Goal: Transaction & Acquisition: Subscribe to service/newsletter

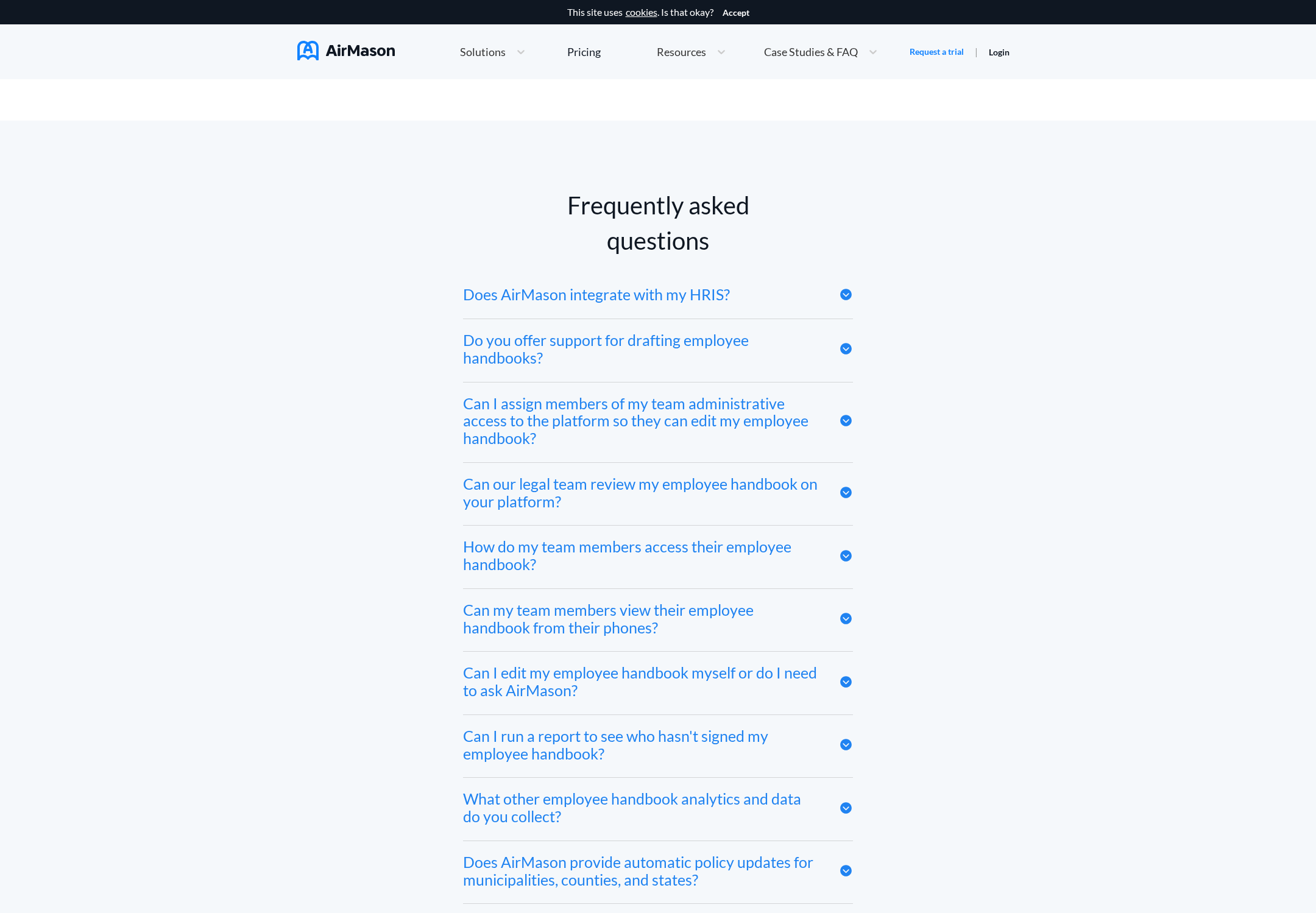
scroll to position [5854, 0]
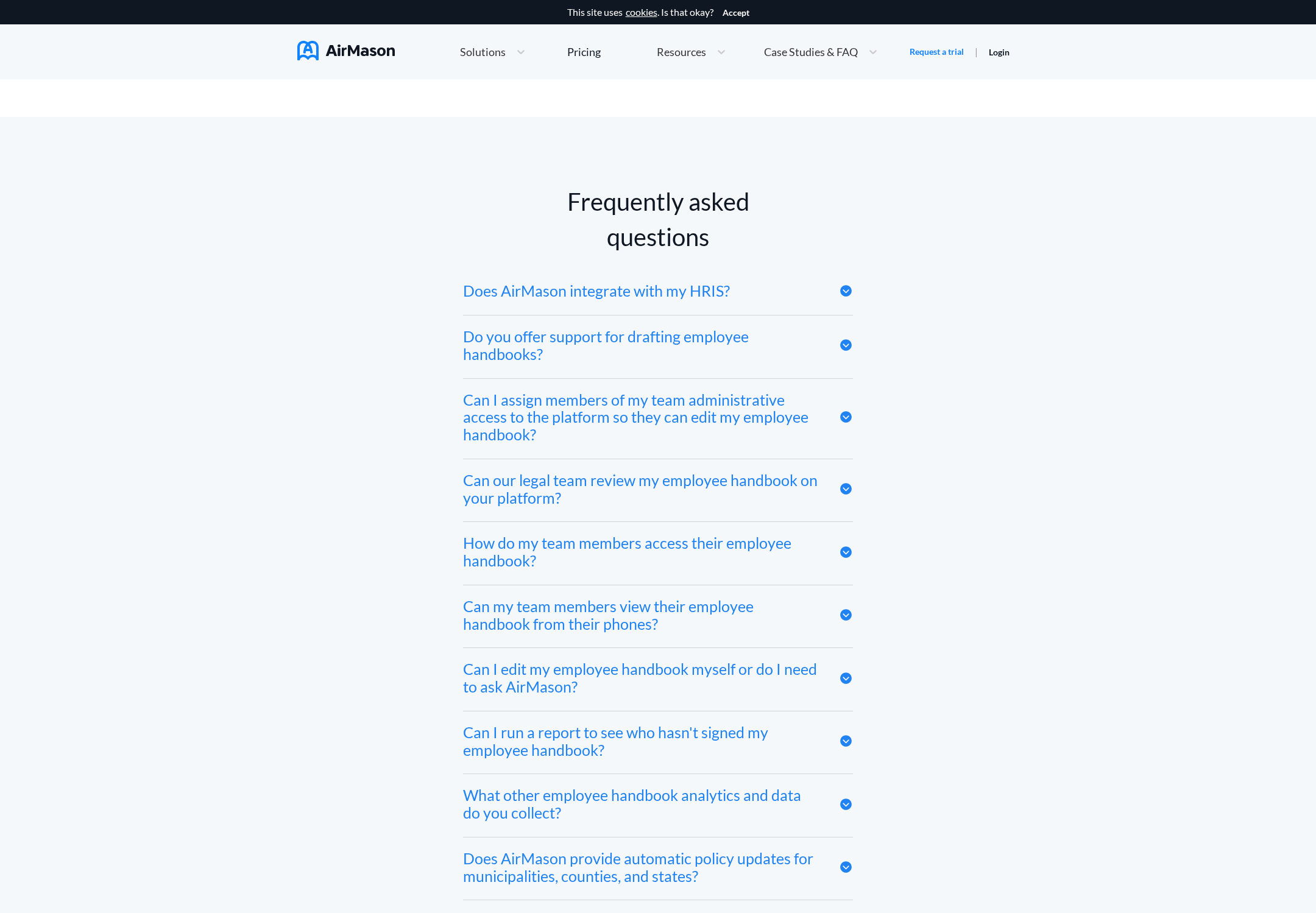
click at [844, 290] on icon at bounding box center [846, 291] width 12 height 12
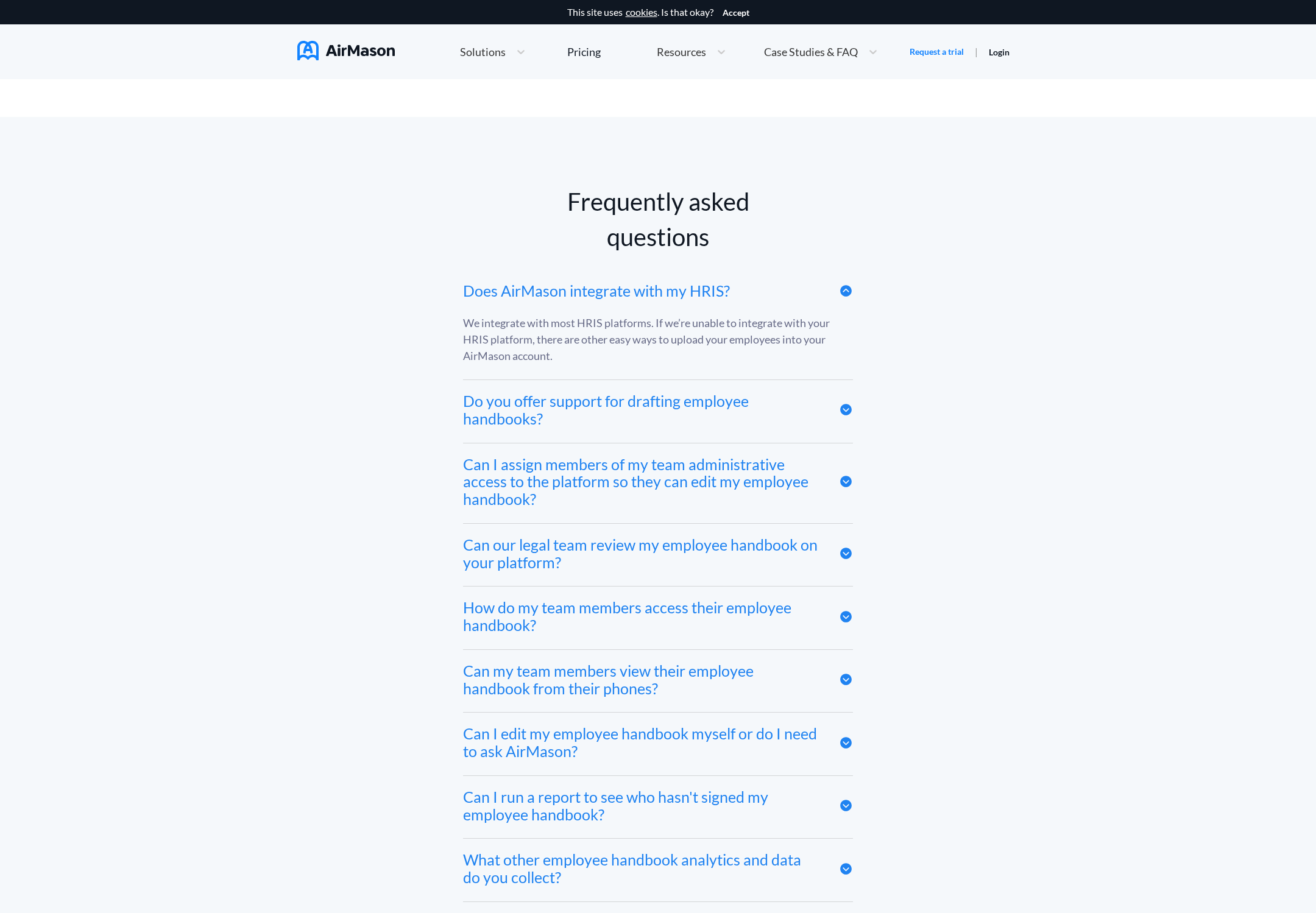
click at [840, 403] on icon at bounding box center [846, 409] width 14 height 14
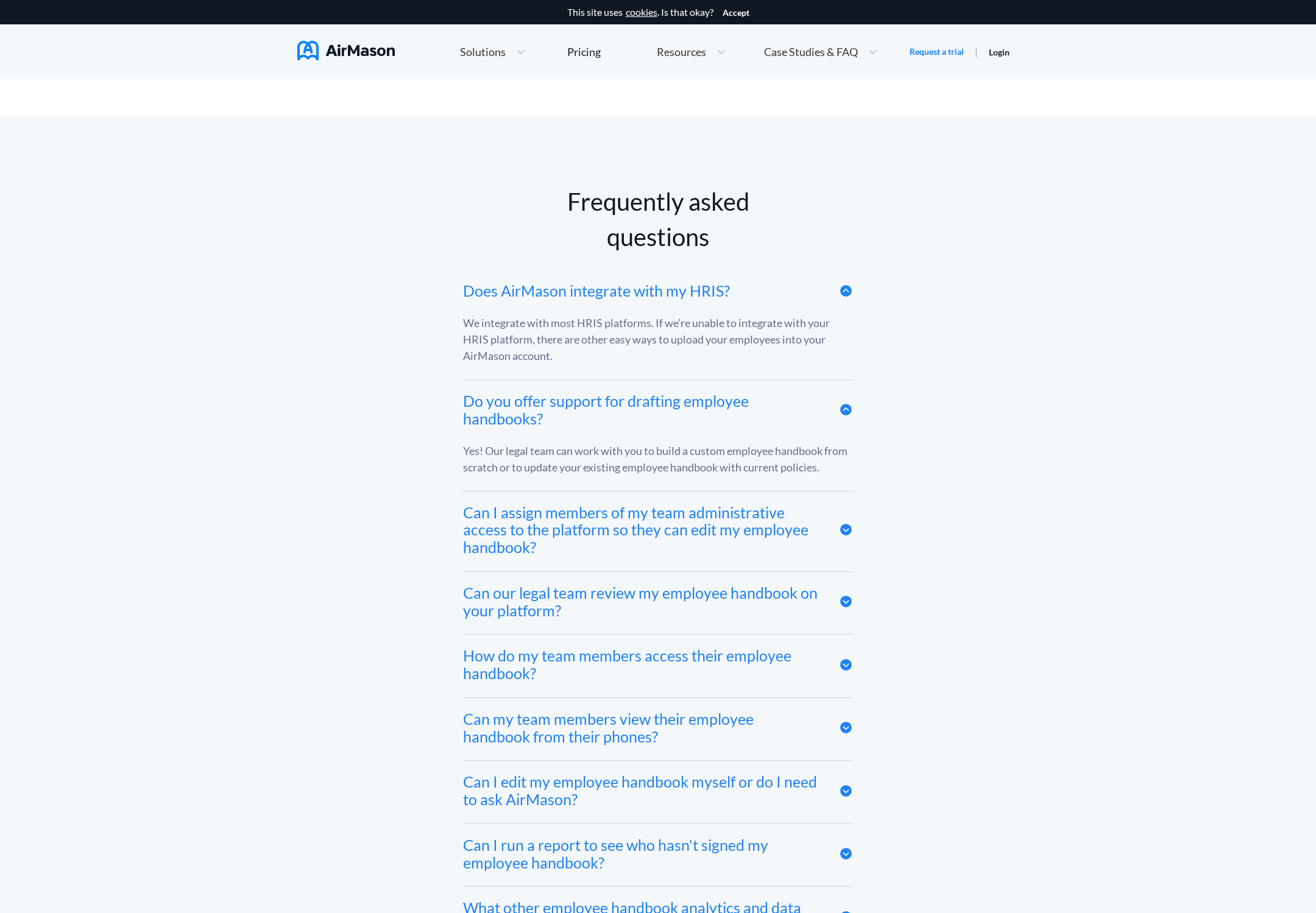
click at [847, 527] on icon at bounding box center [846, 530] width 14 height 14
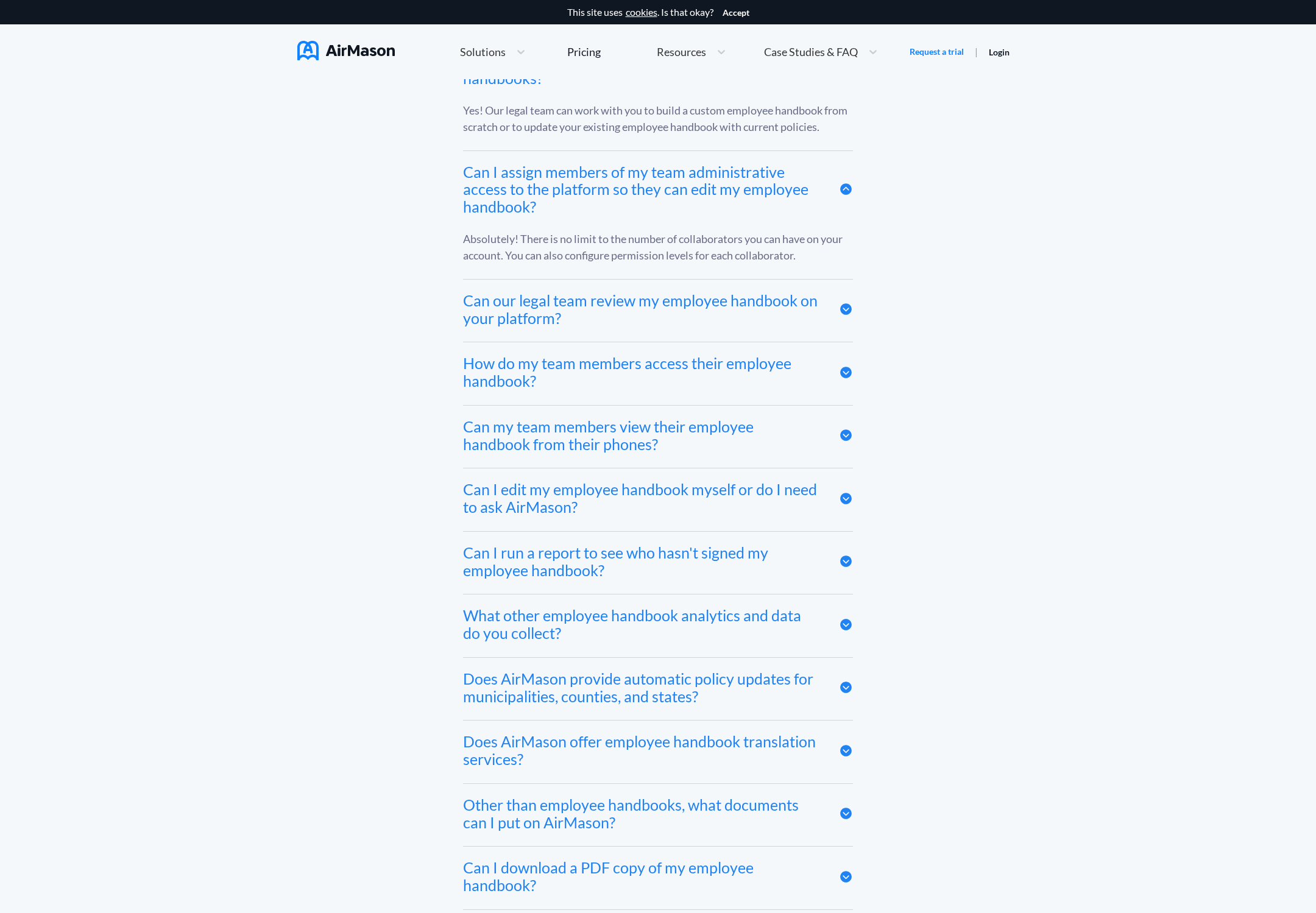
scroll to position [6195, 0]
click at [847, 303] on icon at bounding box center [846, 309] width 12 height 12
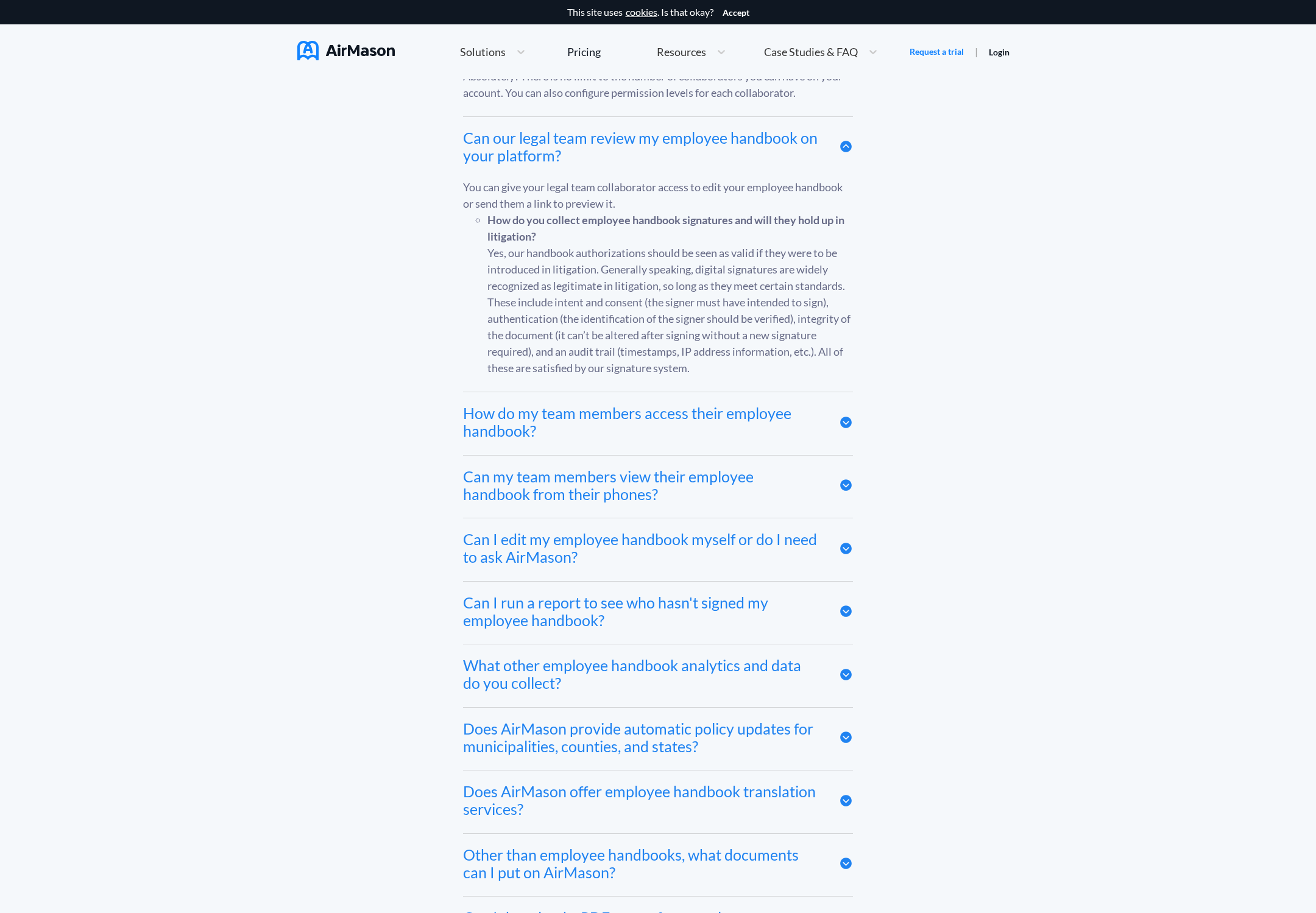
scroll to position [6363, 0]
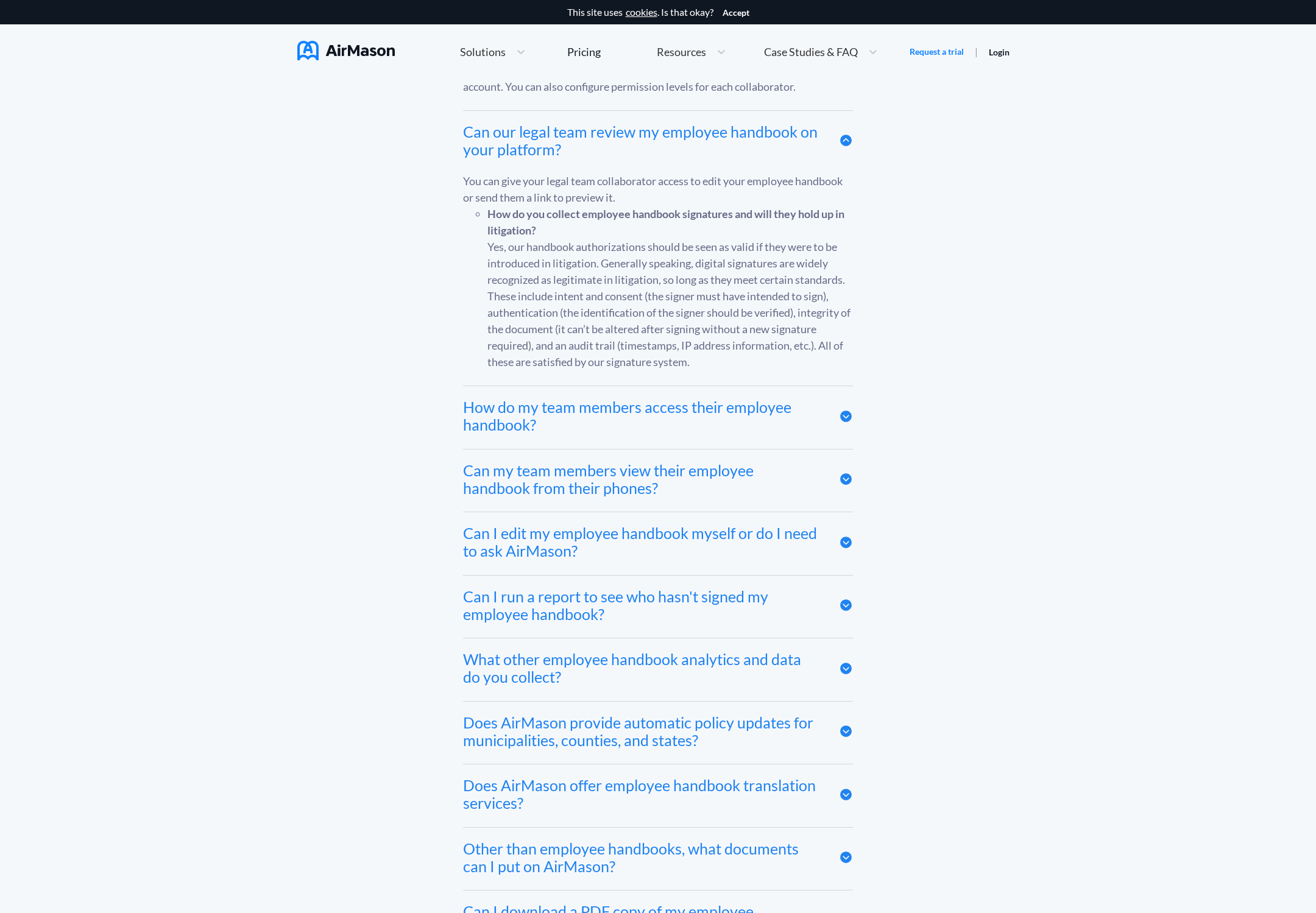
click at [847, 409] on icon at bounding box center [846, 416] width 14 height 14
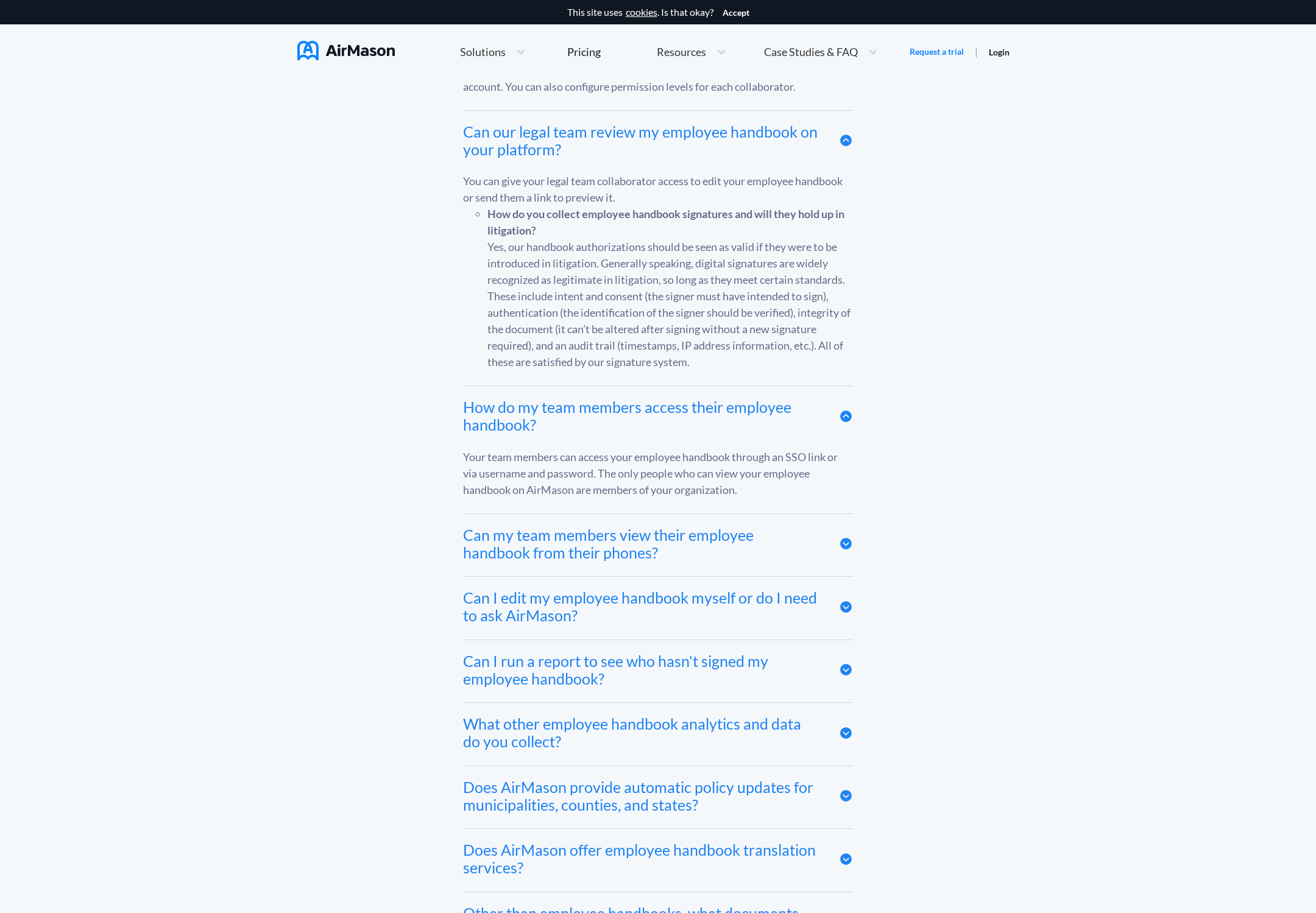
click at [845, 538] on icon at bounding box center [846, 544] width 12 height 12
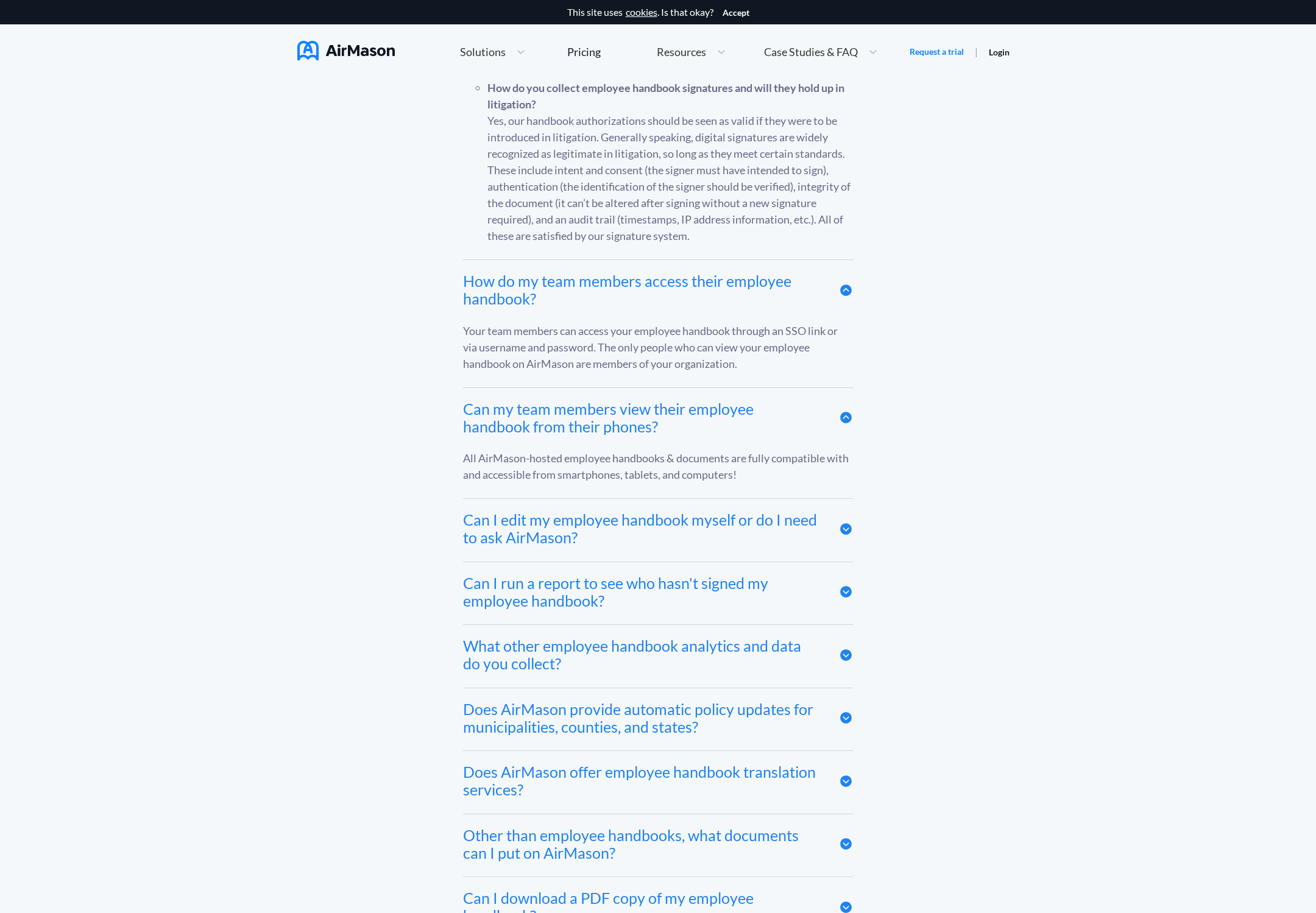
scroll to position [6531, 0]
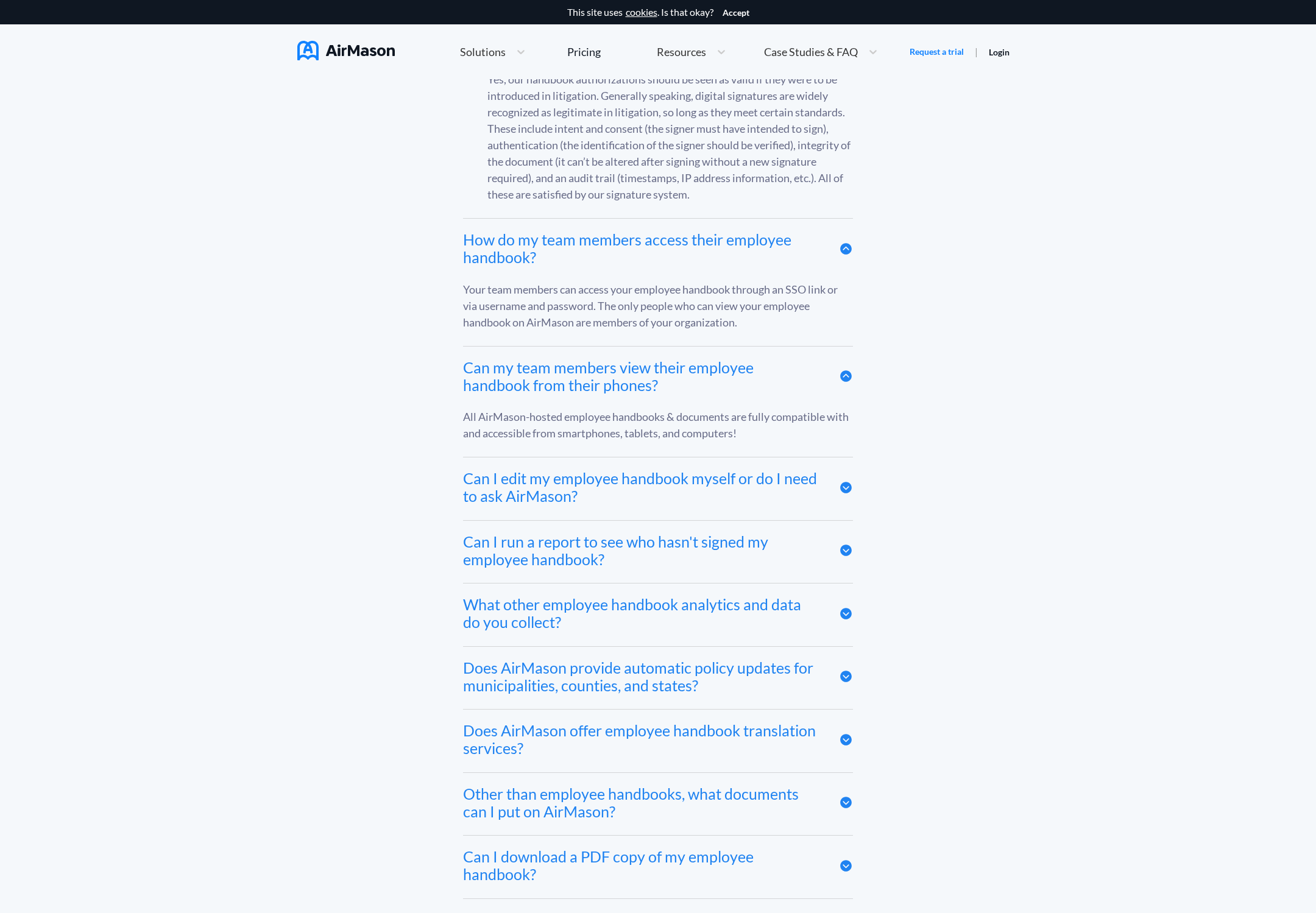
click at [851, 482] on icon at bounding box center [846, 488] width 12 height 12
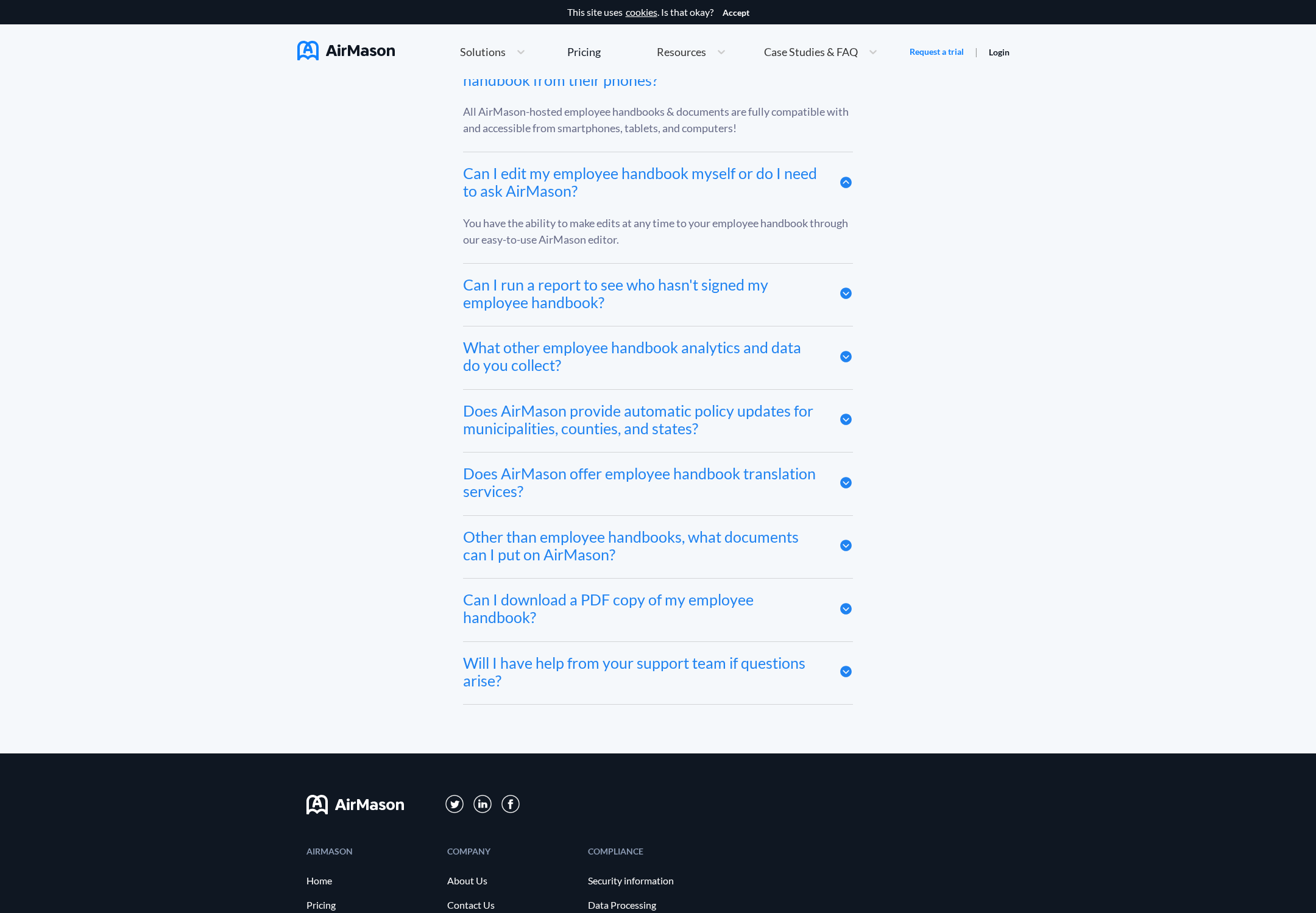
scroll to position [6837, 0]
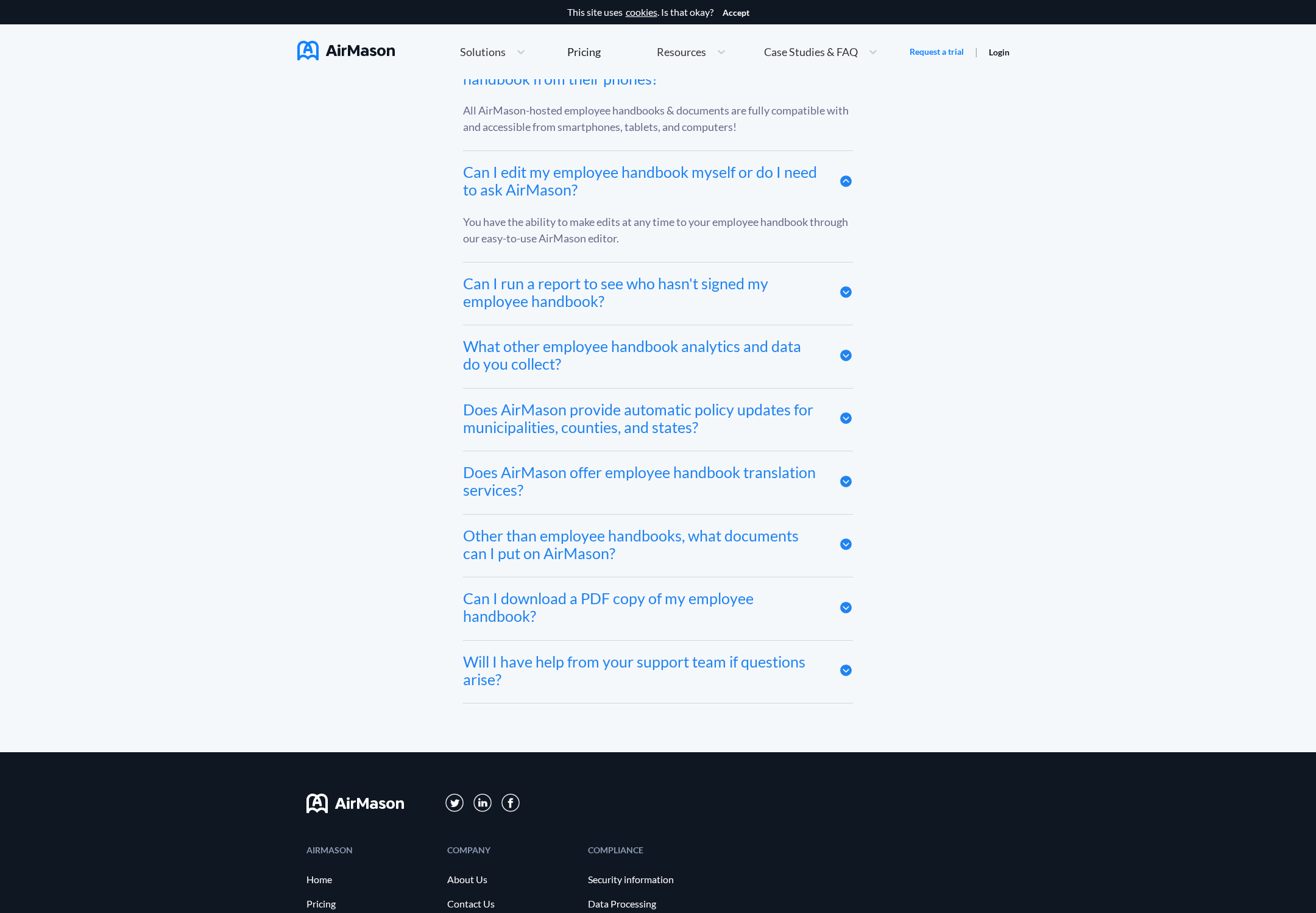
click at [847, 602] on icon at bounding box center [846, 608] width 12 height 12
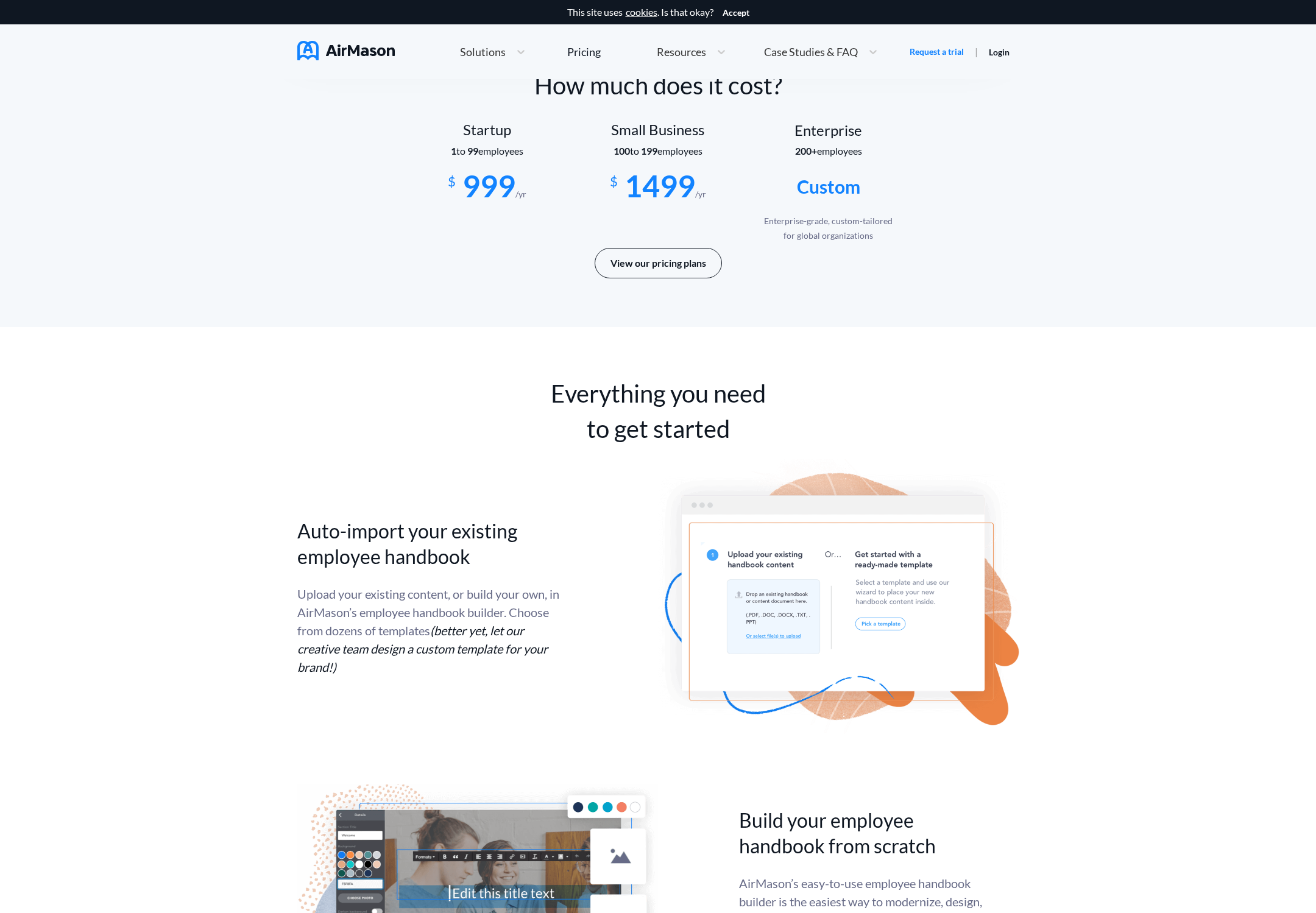
scroll to position [2076, 0]
click at [681, 269] on button "View our pricing plans" at bounding box center [658, 261] width 127 height 30
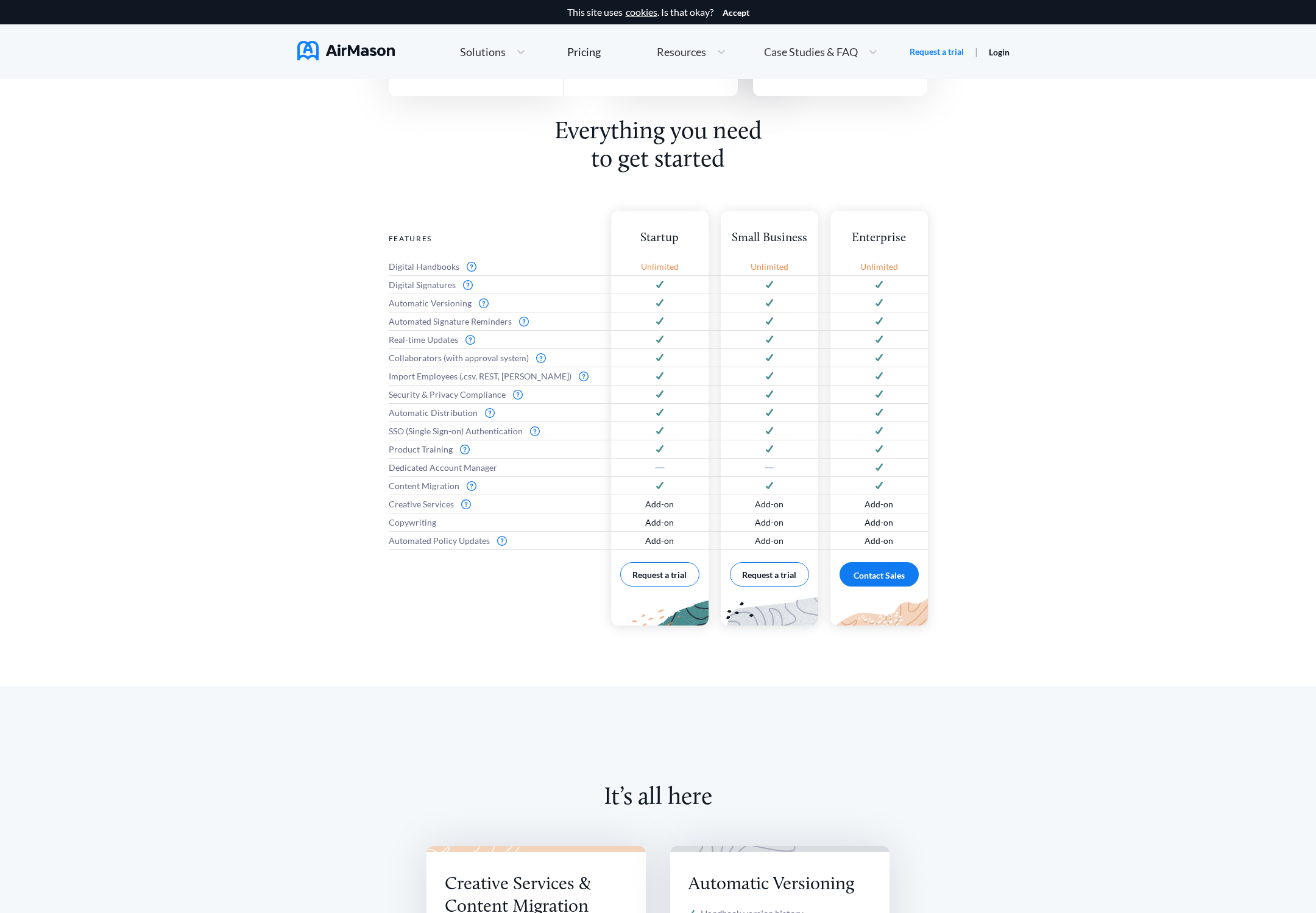
scroll to position [442, 0]
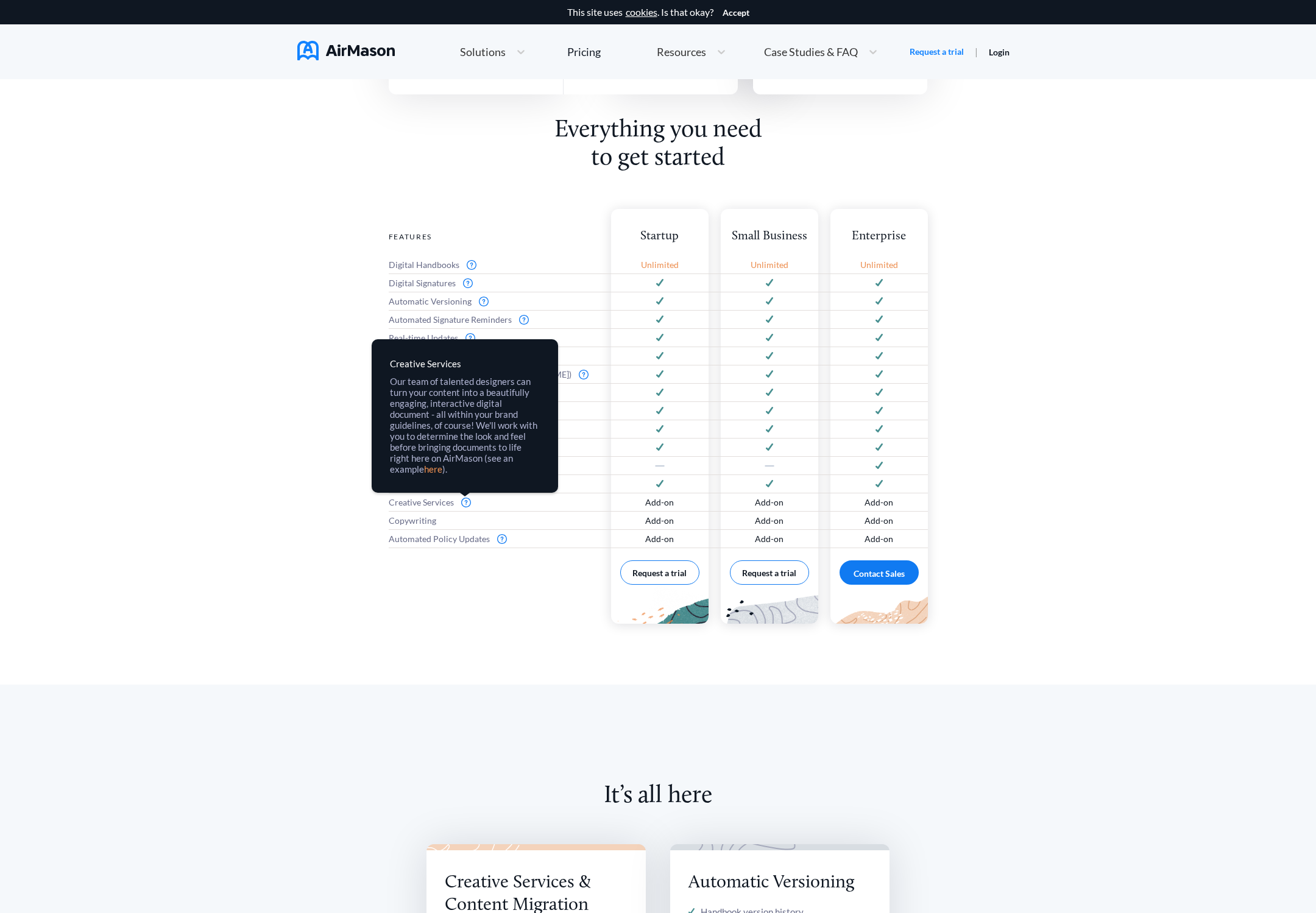
click at [466, 499] on img at bounding box center [466, 502] width 10 height 10
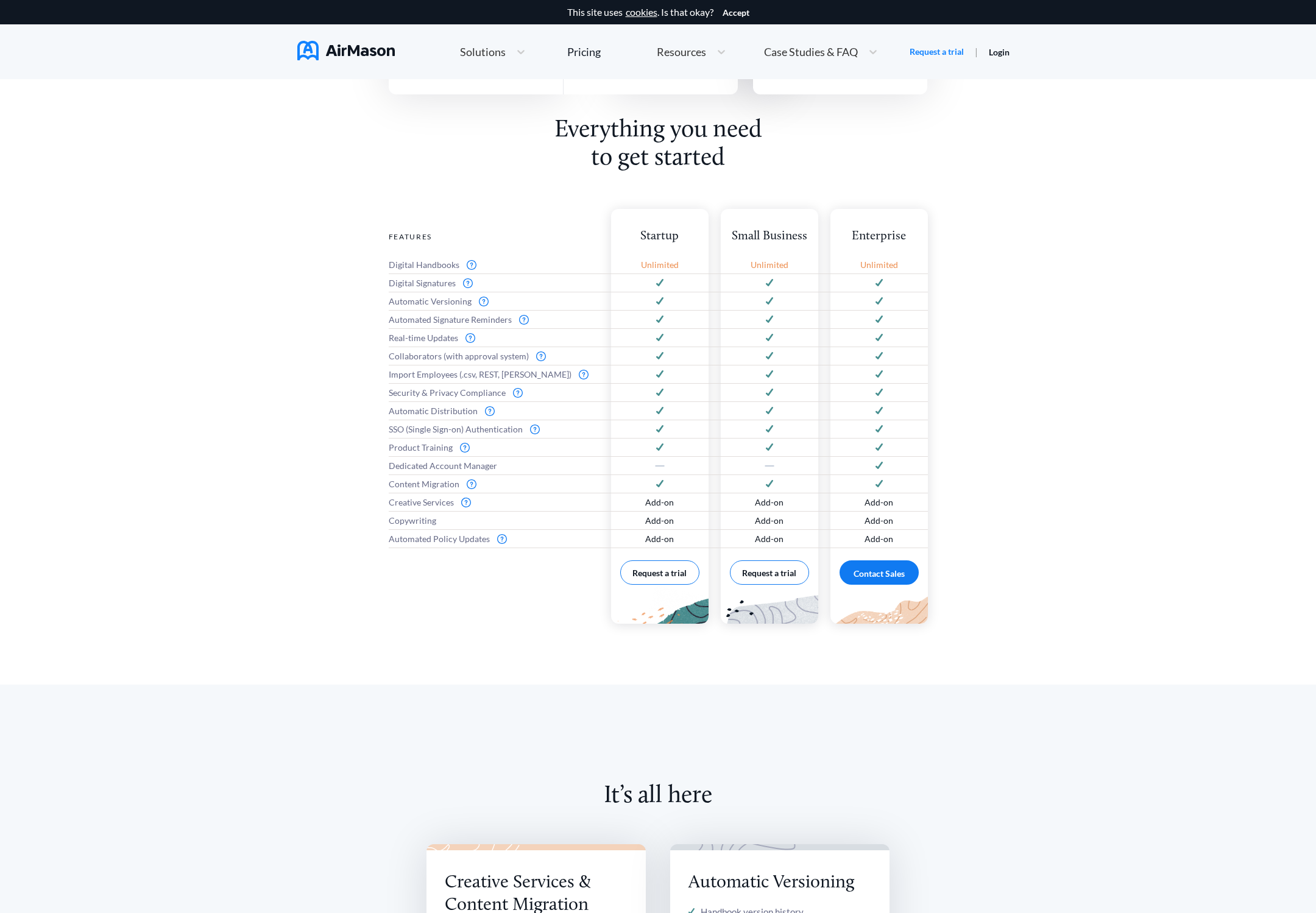
click at [468, 502] on img at bounding box center [466, 502] width 10 height 10
click at [466, 501] on img at bounding box center [466, 502] width 10 height 10
